Goal: Check status: Check status

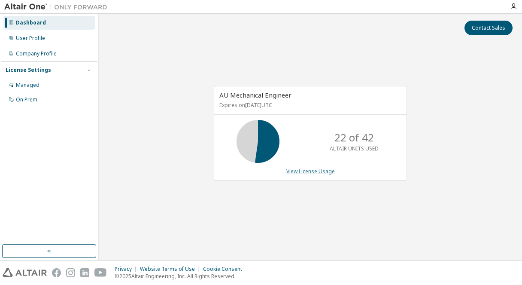
click at [305, 174] on link "View License Usage" at bounding box center [310, 170] width 49 height 7
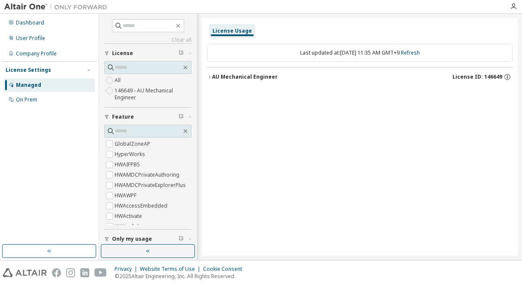
click at [221, 77] on div "AU Mechanical Engineer" at bounding box center [245, 76] width 66 height 7
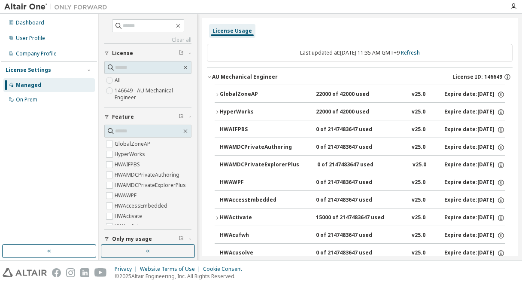
click at [226, 92] on div "GlobalZoneAP" at bounding box center [258, 95] width 77 height 8
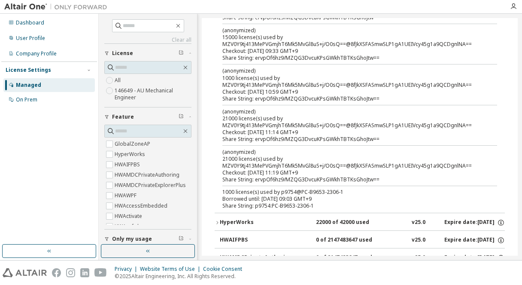
scroll to position [172, 0]
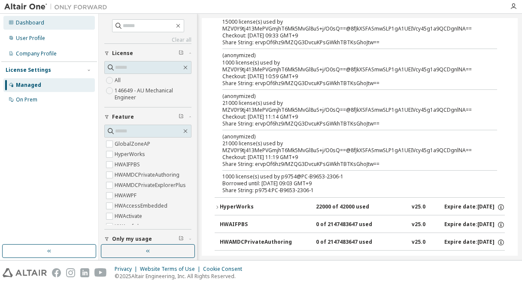
click at [37, 26] on div "Dashboard" at bounding box center [30, 22] width 28 height 7
